Goal: Check status: Check status

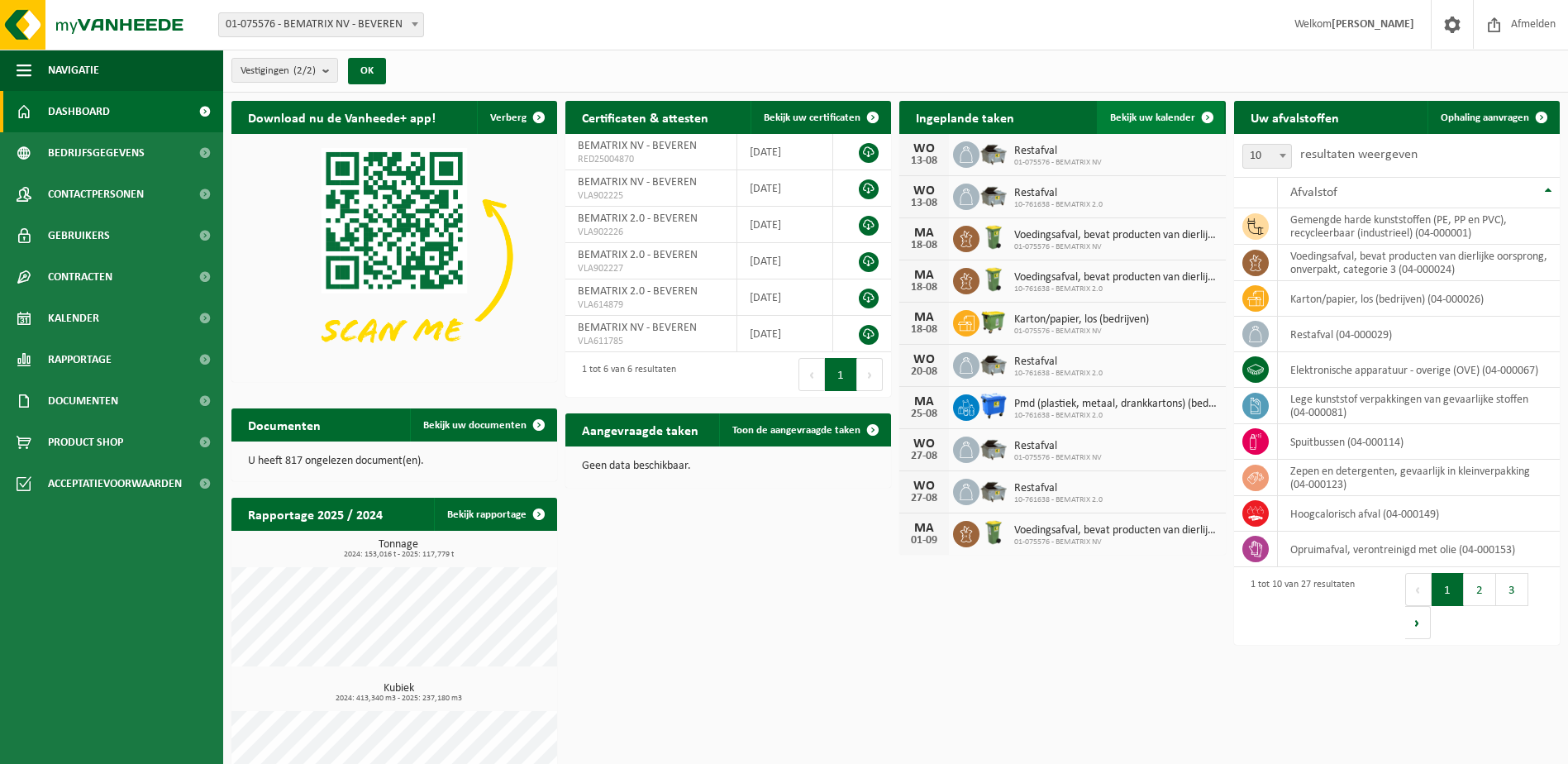
click at [1150, 113] on span "Bekijk uw kalender" at bounding box center [1153, 118] width 85 height 11
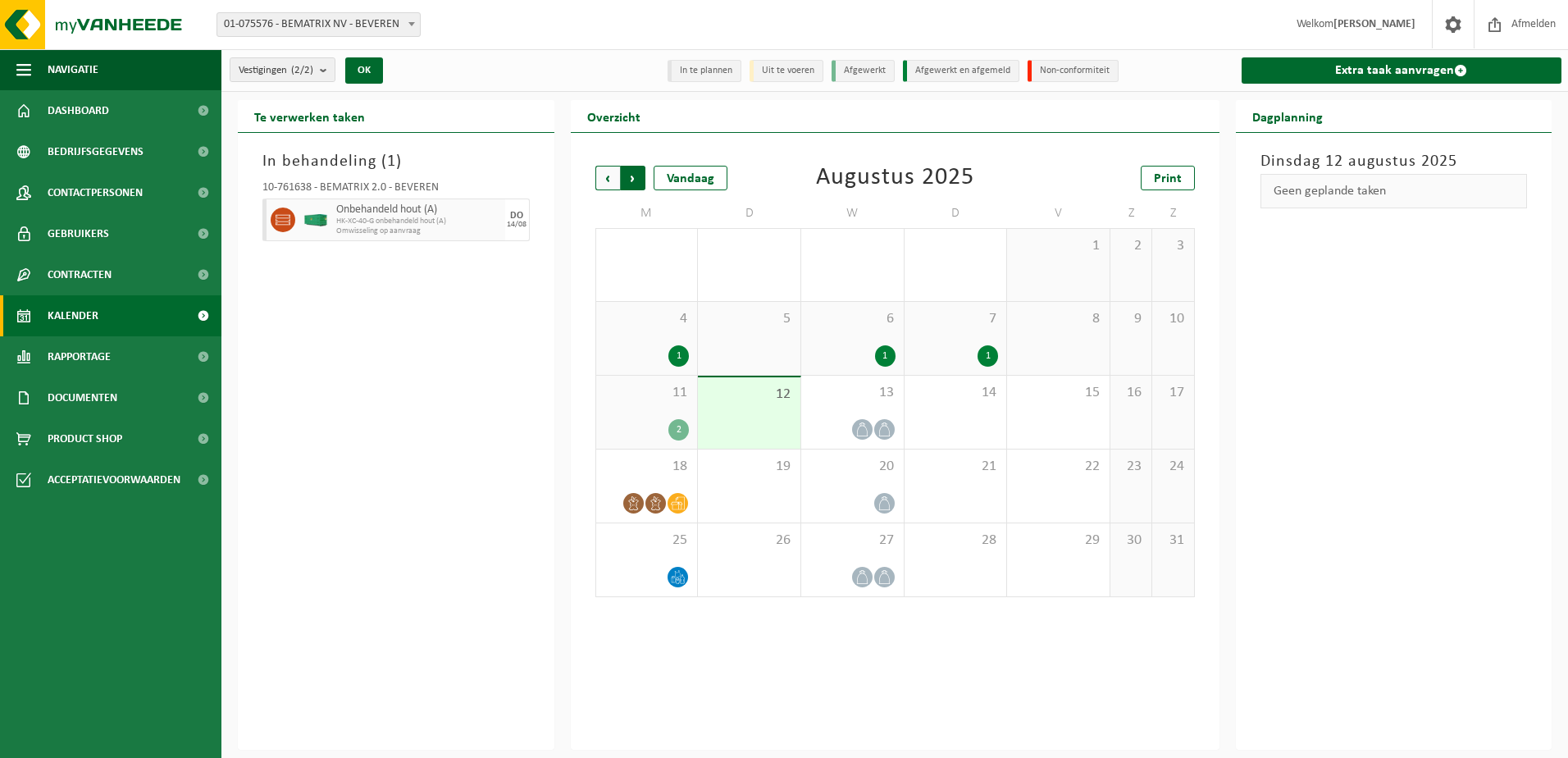
click at [609, 176] on span "Vorige" at bounding box center [607, 177] width 25 height 25
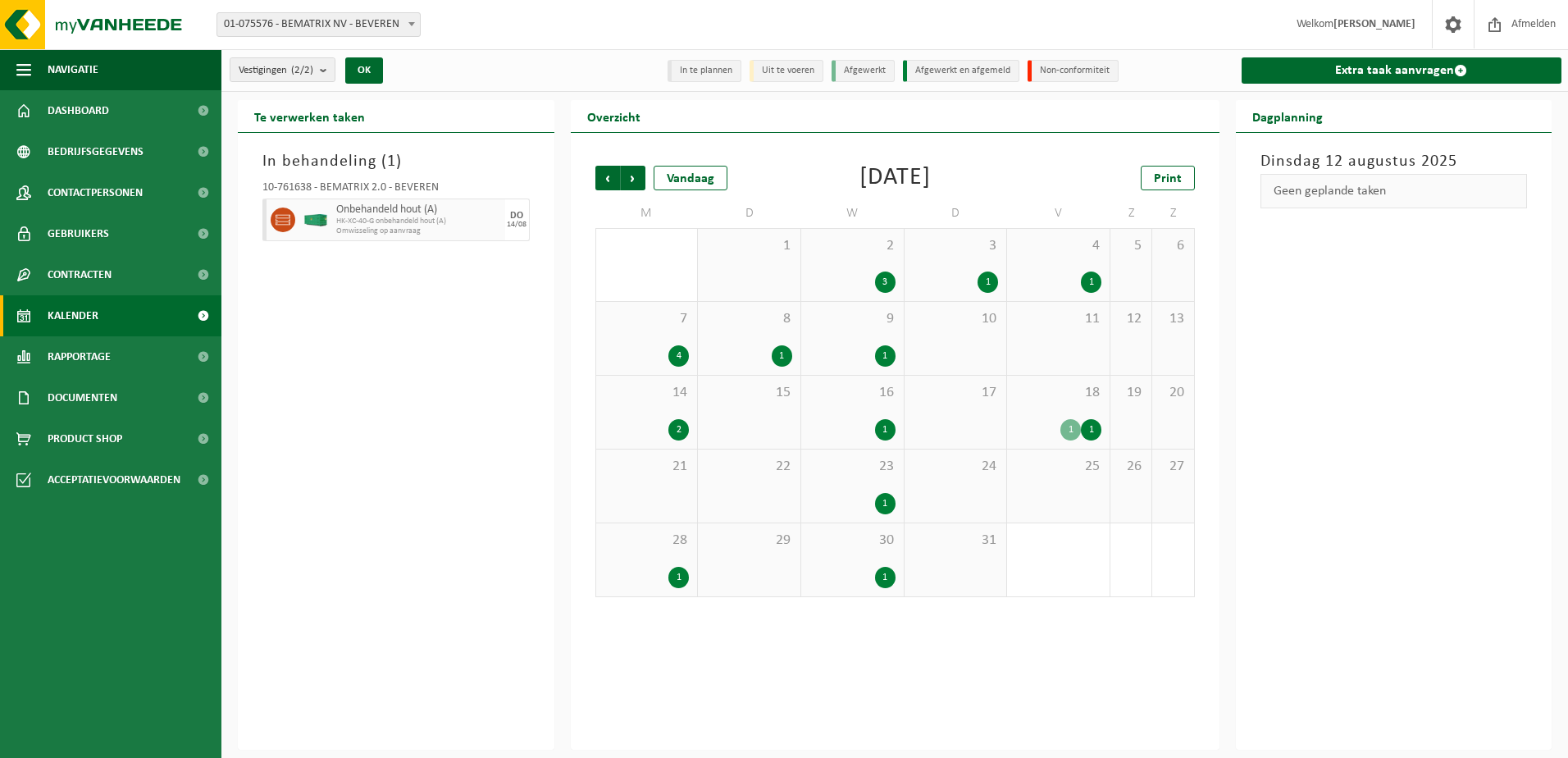
click at [609, 176] on span "Vorige" at bounding box center [607, 177] width 25 height 25
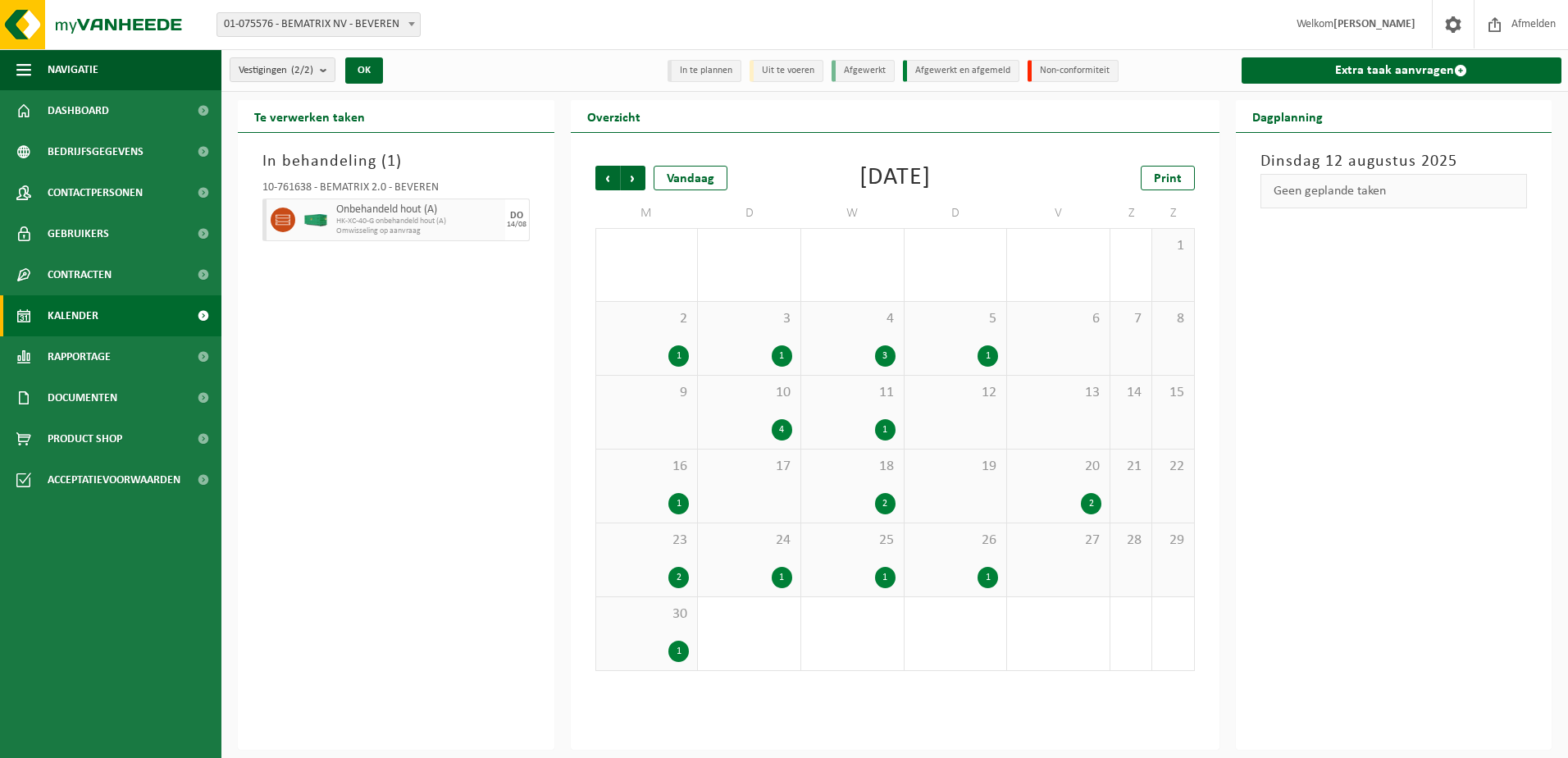
click at [1088, 498] on div "2" at bounding box center [1090, 504] width 21 height 22
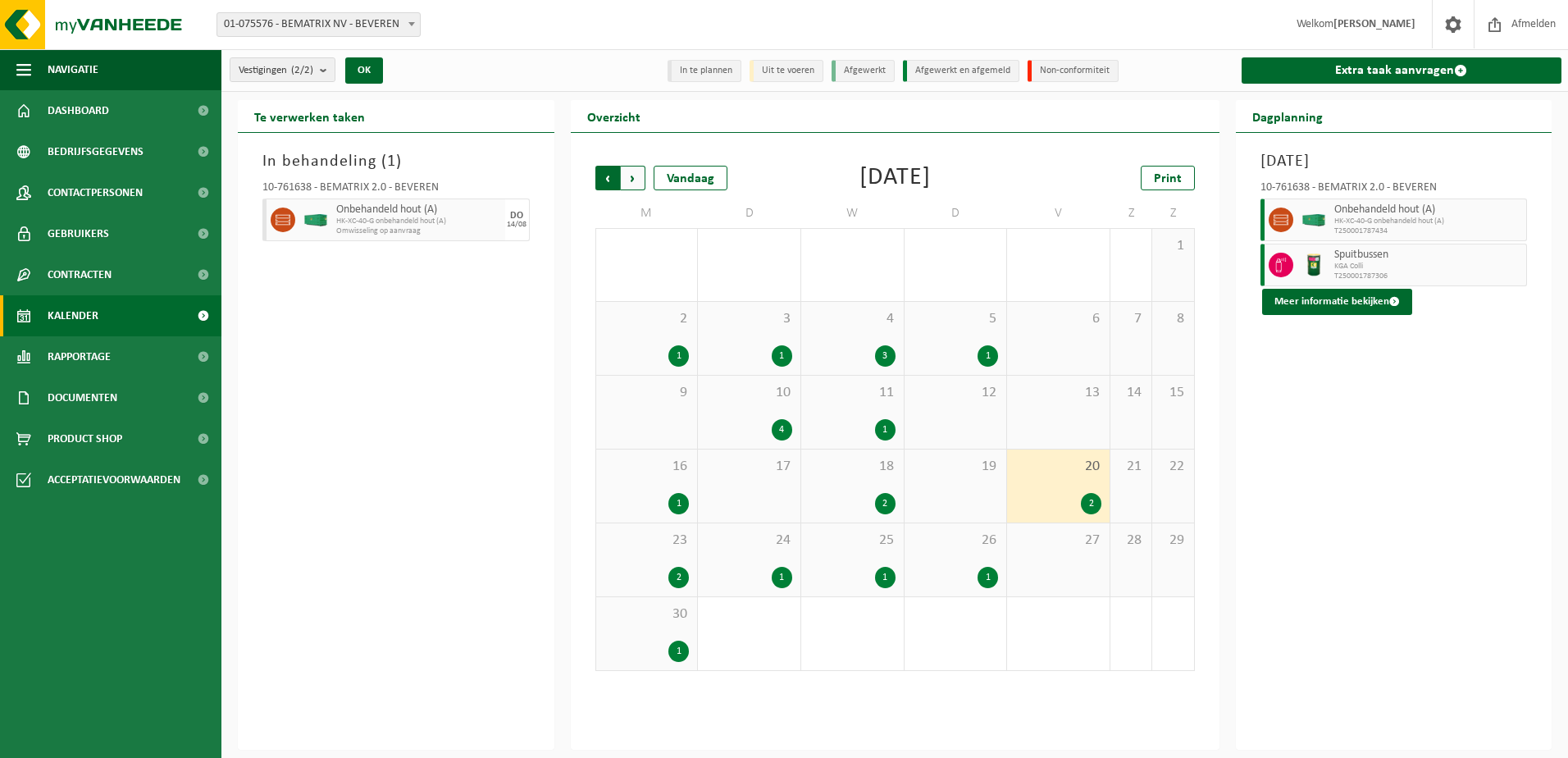
click at [632, 175] on span "Volgende" at bounding box center [632, 177] width 25 height 25
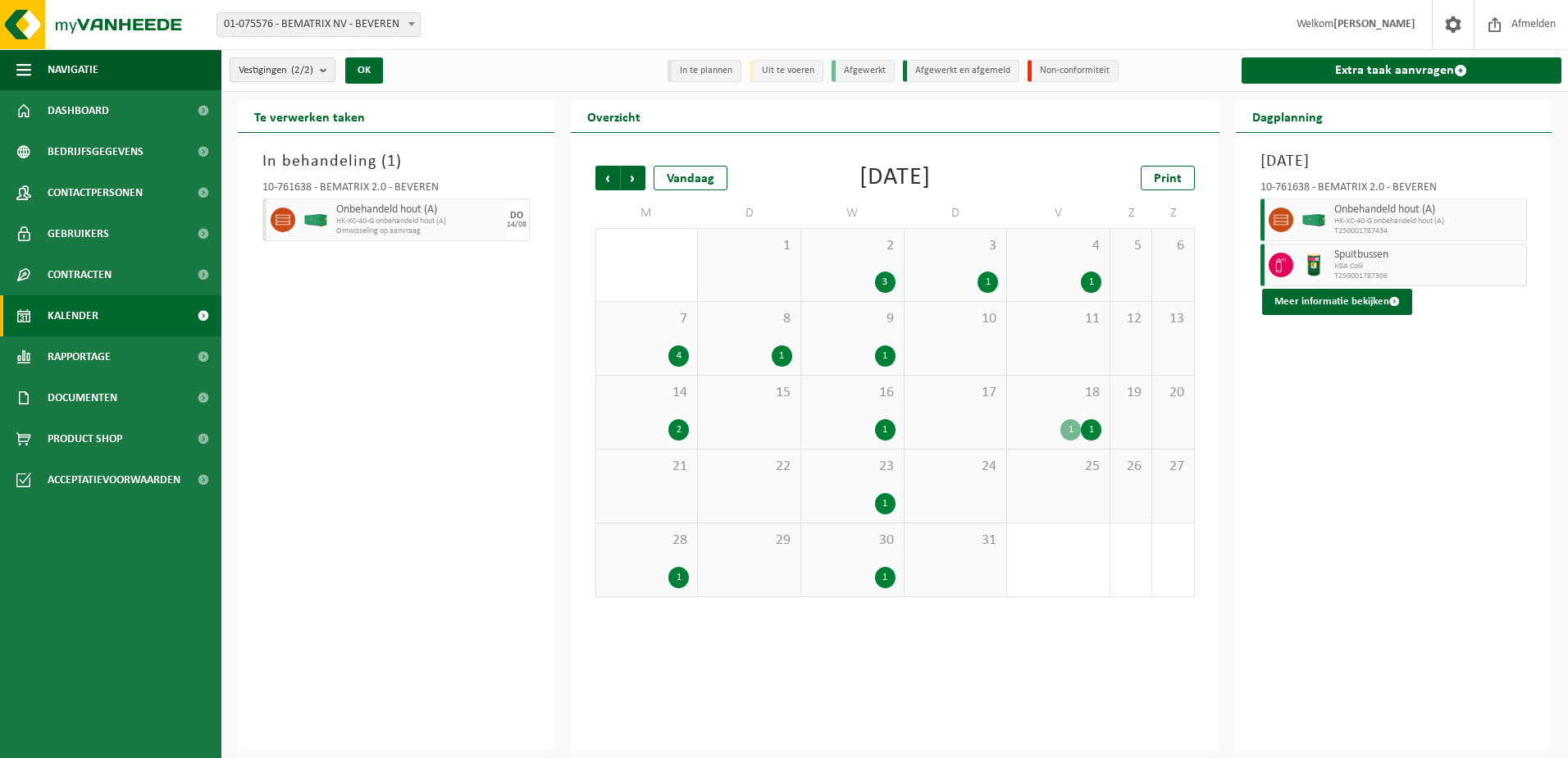
click at [888, 281] on div "3" at bounding box center [885, 282] width 21 height 22
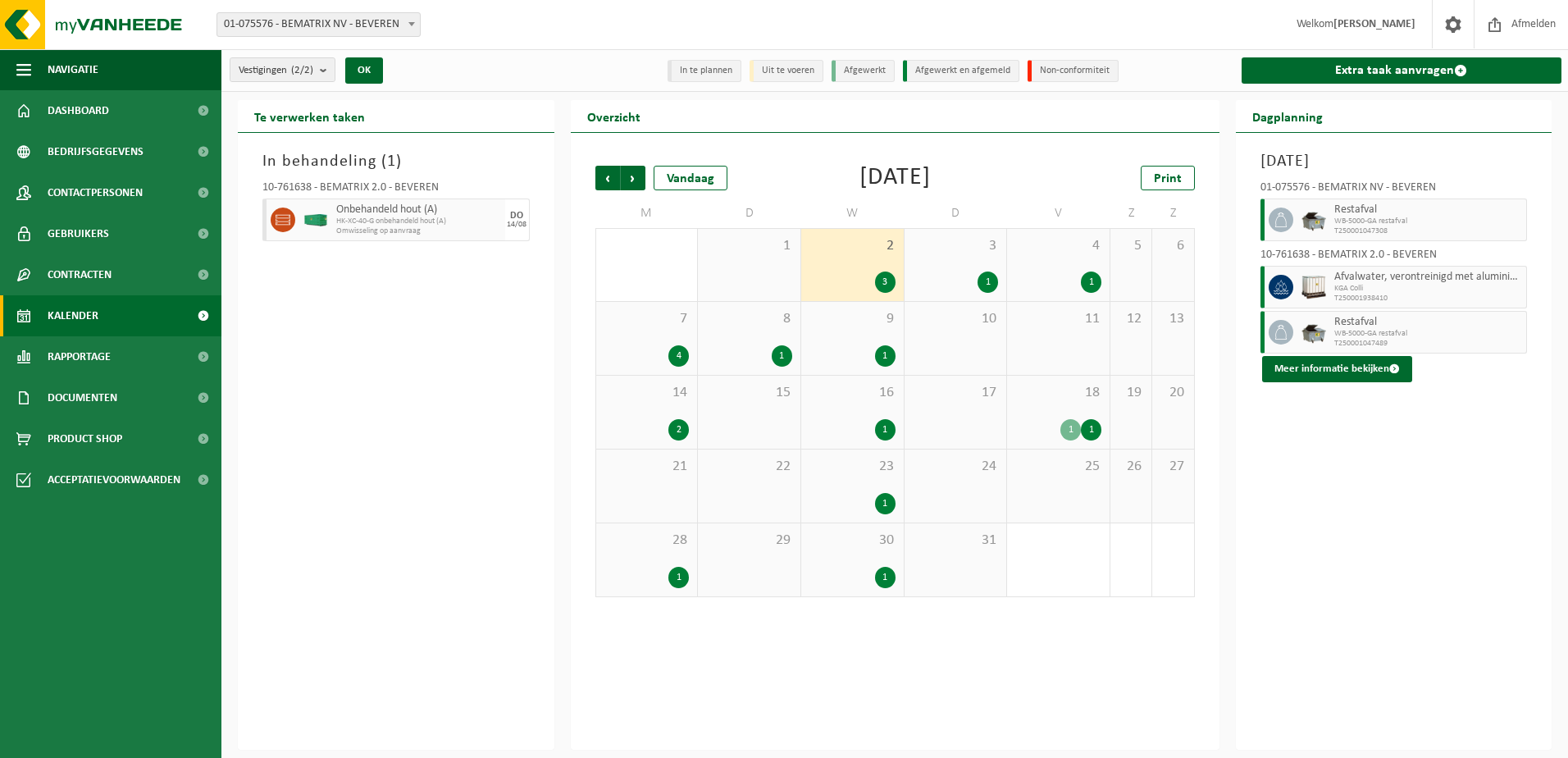
click at [1093, 282] on div "1" at bounding box center [1090, 282] width 21 height 22
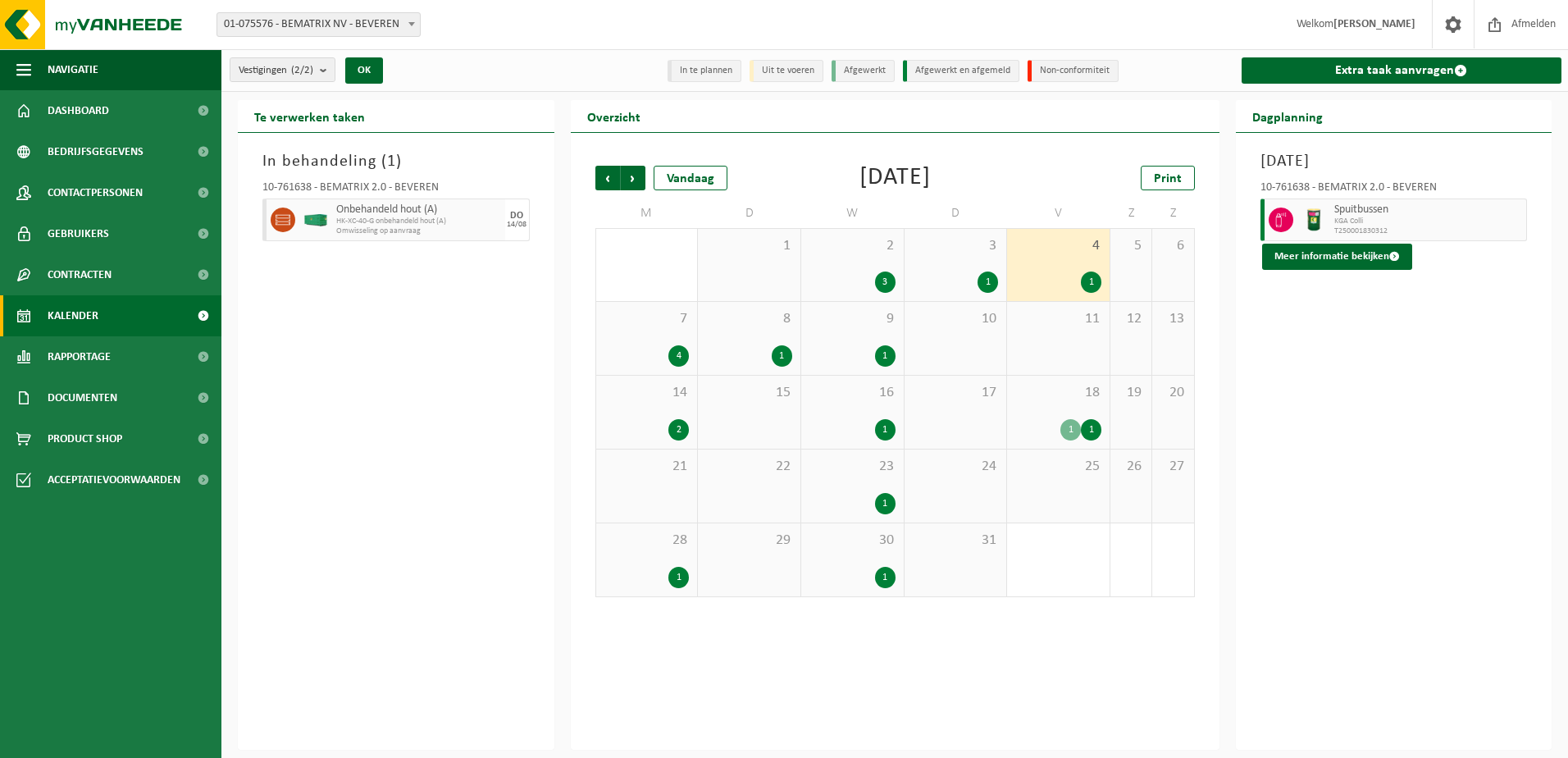
click at [1461, 443] on div "[DATE] 10-761638 - BEMATRIX 2.0 - BEVEREN Spuitbussen KGA Colli T250001830312 M…" at bounding box center [1393, 440] width 317 height 617
